Goal: Task Accomplishment & Management: Use online tool/utility

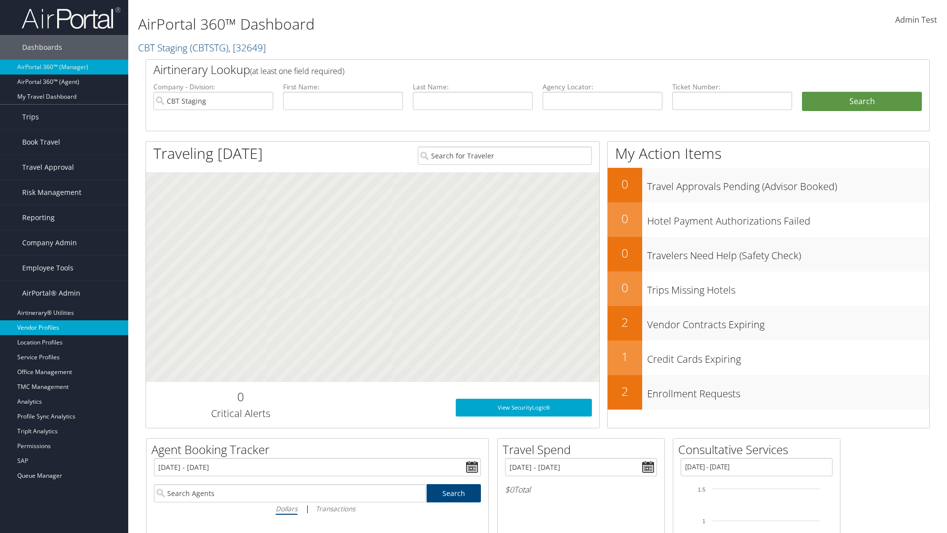
click at [64, 327] on link "Vendor Profiles" at bounding box center [64, 327] width 128 height 15
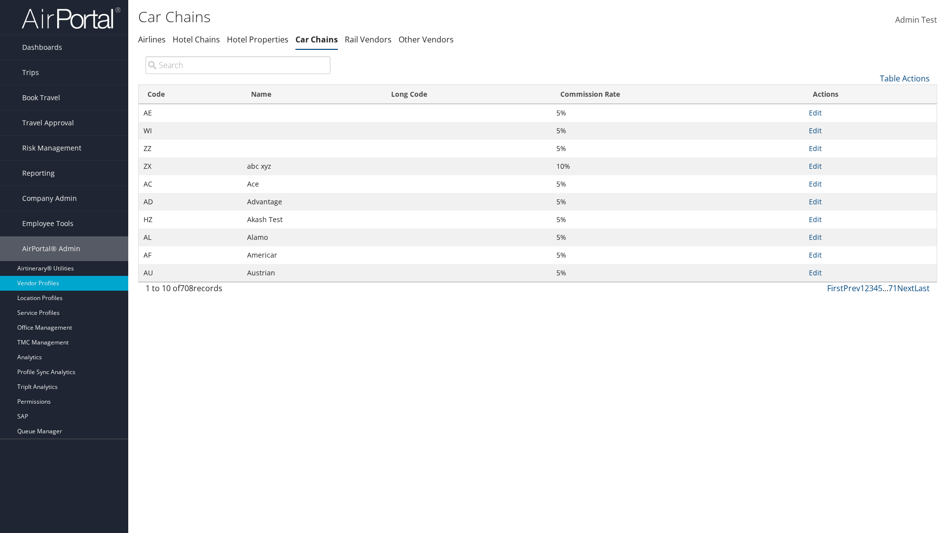
click at [905, 78] on link "Table Actions" at bounding box center [905, 78] width 50 height 11
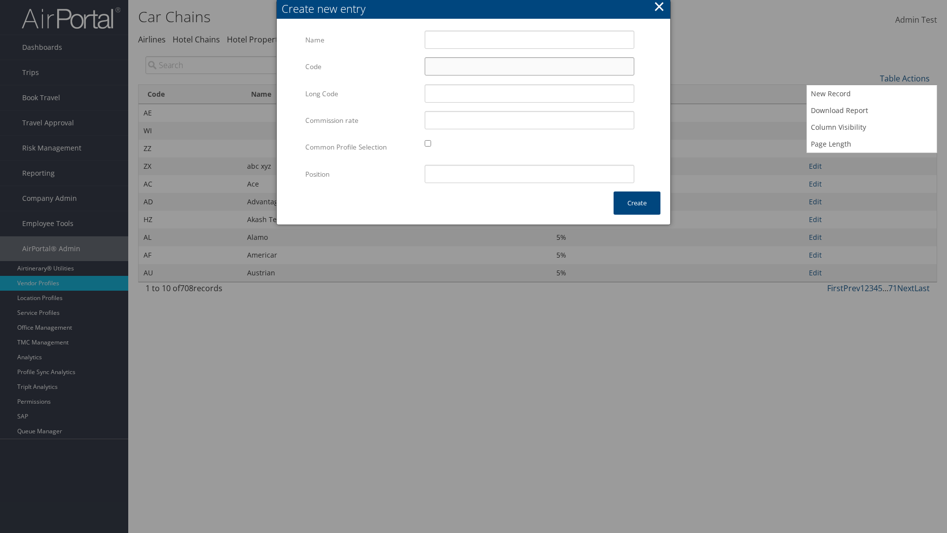
click at [529, 66] on input "Code" at bounding box center [530, 66] width 210 height 18
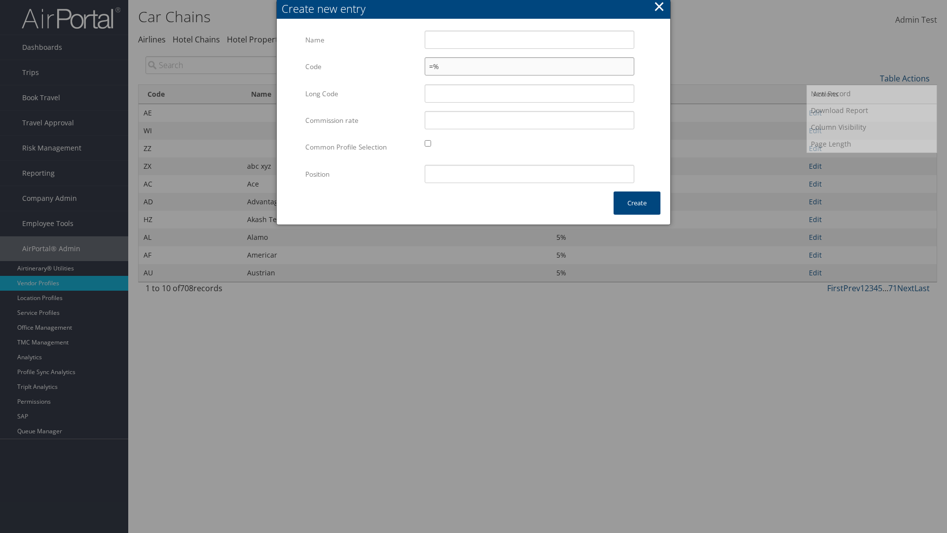
type input "=%"
click at [529, 39] on input "Test" at bounding box center [530, 40] width 210 height 18
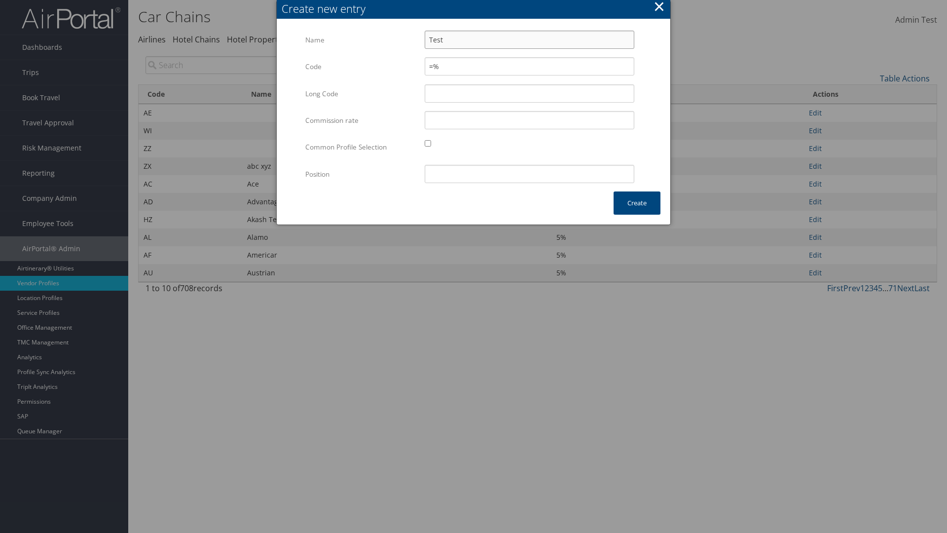
type input "Test"
type input "test"
type input "=%"
type input "test"
click at [637, 203] on button "Create" at bounding box center [637, 202] width 47 height 23
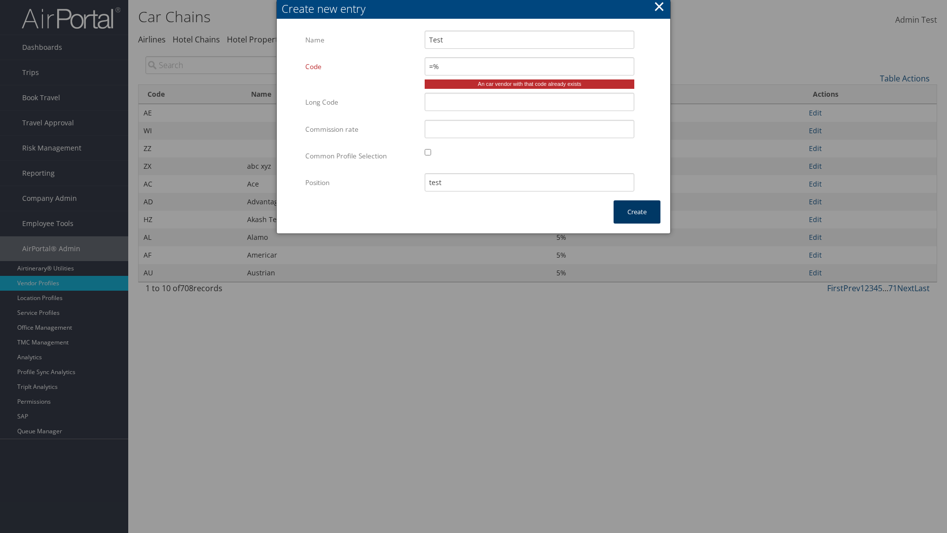
type input "Test"
